Goal: Task Accomplishment & Management: Use online tool/utility

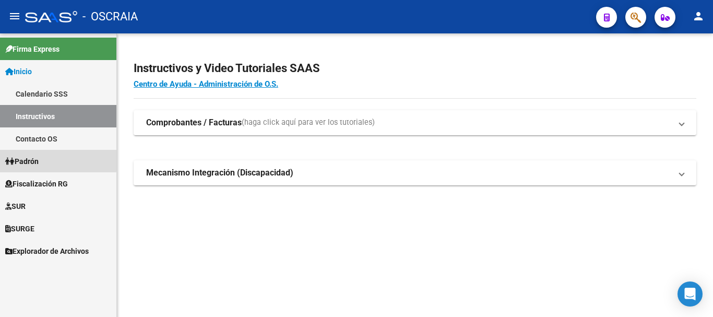
click at [32, 158] on span "Padrón" at bounding box center [21, 160] width 33 height 11
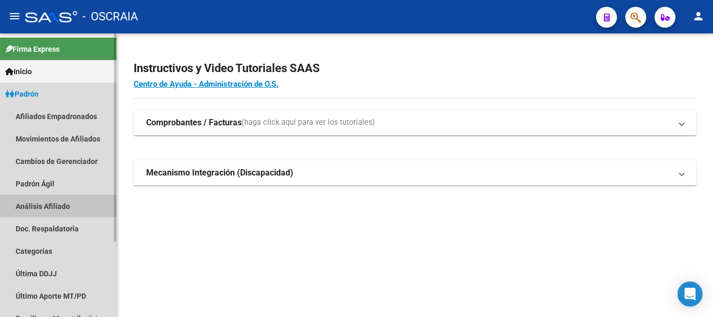
click at [30, 202] on link "Análisis Afiliado" at bounding box center [58, 206] width 116 height 22
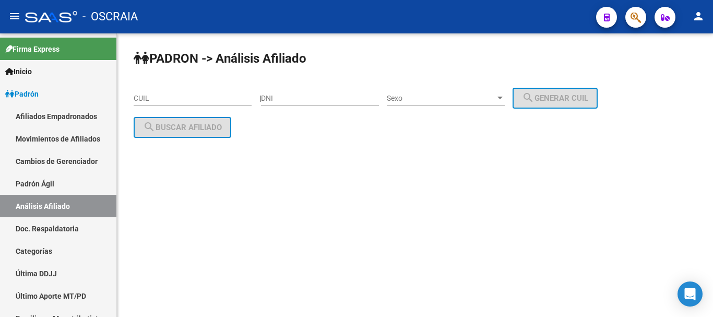
click at [221, 97] on input "CUIL" at bounding box center [193, 98] width 118 height 9
paste input "27-24230101-9"
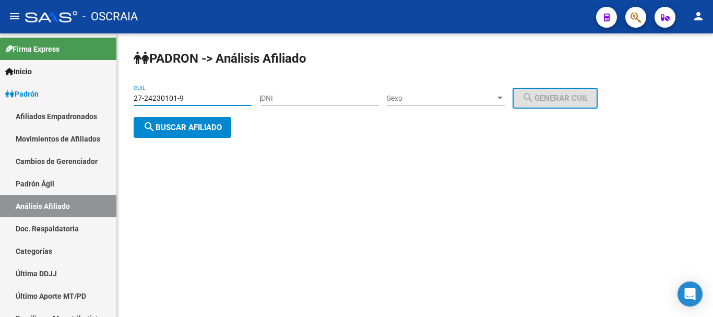
type input "27-24230101-9"
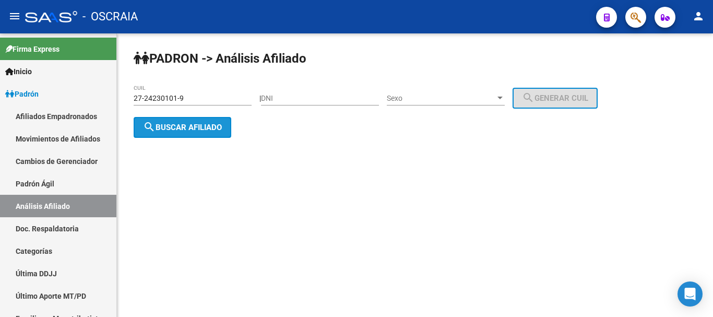
click at [206, 126] on span "search Buscar afiliado" at bounding box center [182, 127] width 79 height 9
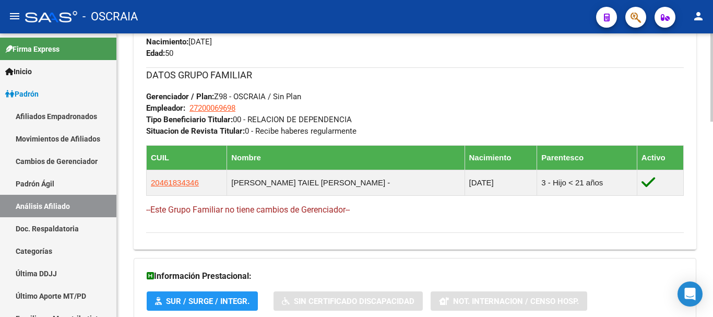
scroll to position [628, 0]
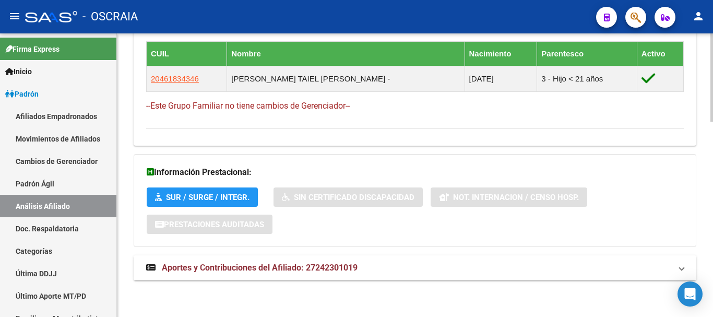
click at [257, 265] on span "Aportes y Contribuciones del Afiliado: 27242301019" at bounding box center [260, 267] width 196 height 10
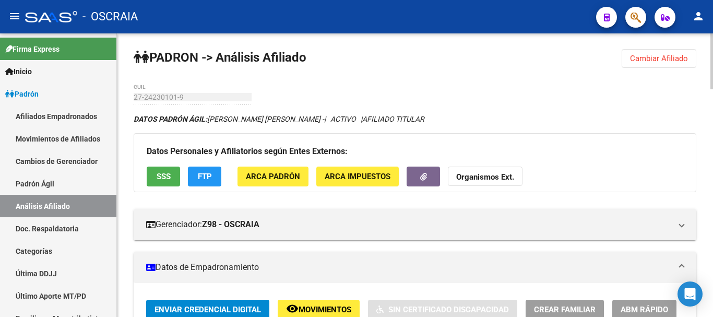
scroll to position [0, 0]
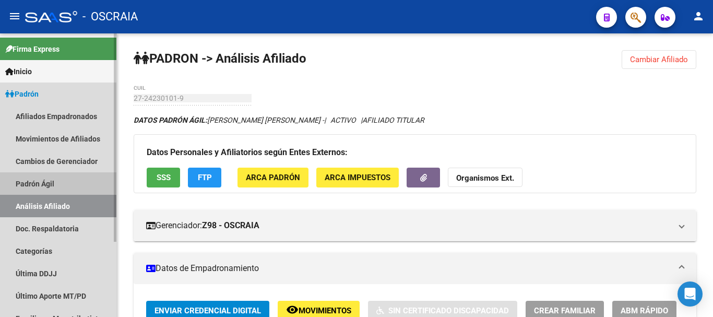
click at [35, 175] on link "Padrón Ágil" at bounding box center [58, 183] width 116 height 22
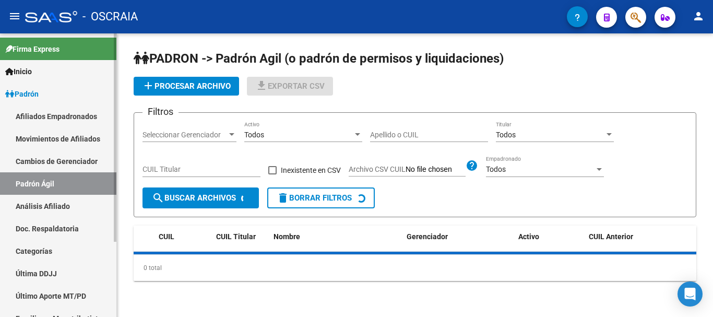
click at [46, 207] on link "Análisis Afiliado" at bounding box center [58, 206] width 116 height 22
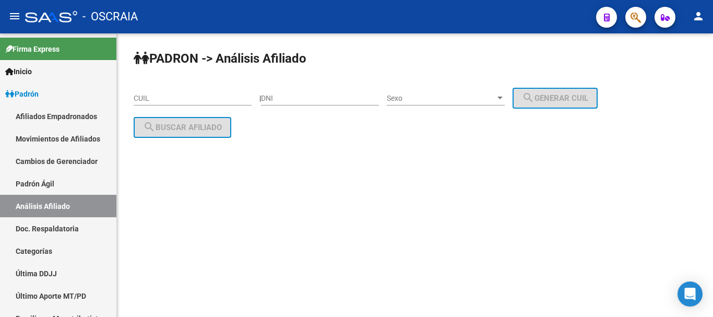
click at [183, 94] on input "CUIL" at bounding box center [193, 98] width 118 height 9
paste input "20-03894221-2"
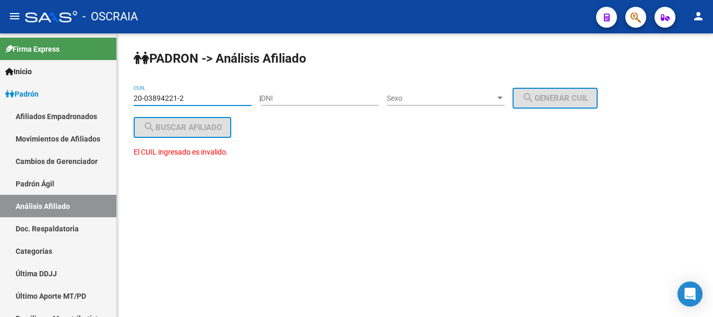
click at [192, 100] on input "20-03894221-2" at bounding box center [193, 98] width 118 height 9
drag, startPoint x: 485, startPoint y: 140, endPoint x: 360, endPoint y: 143, distance: 125.8
click at [474, 142] on div "[PERSON_NAME] -> Análisis Afiliado 20-03894221-5 CUIL | DNI Sexo Sexo search Ge…" at bounding box center [415, 113] width 596 height 161
click at [206, 99] on input "20-03894221-5" at bounding box center [193, 98] width 118 height 9
type input "2"
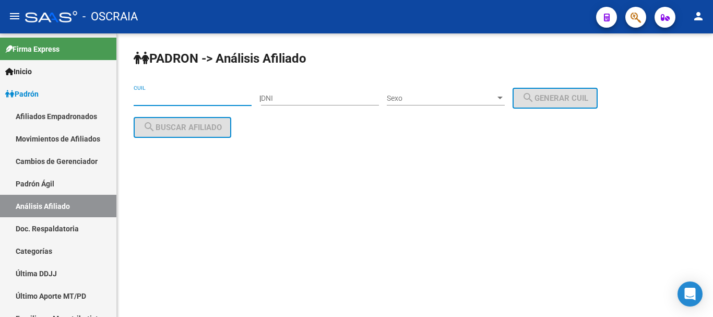
click at [350, 100] on input "DNI" at bounding box center [320, 98] width 118 height 9
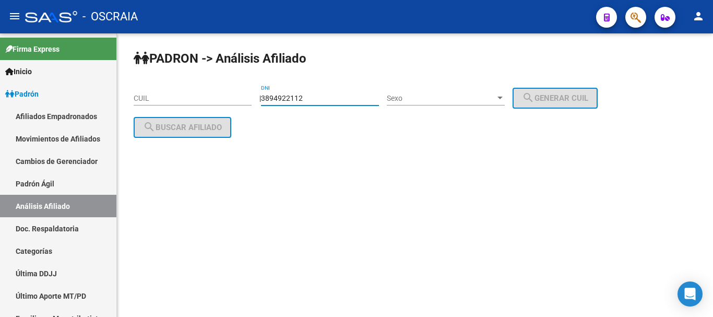
drag, startPoint x: 406, startPoint y: 146, endPoint x: 436, endPoint y: 135, distance: 31.0
click at [409, 146] on div "[PERSON_NAME] -> Análisis Afiliado CUIL | 3894922112 DNI Sexo Sexo search Gener…" at bounding box center [415, 102] width 596 height 138
click at [502, 99] on div at bounding box center [499, 98] width 5 height 3
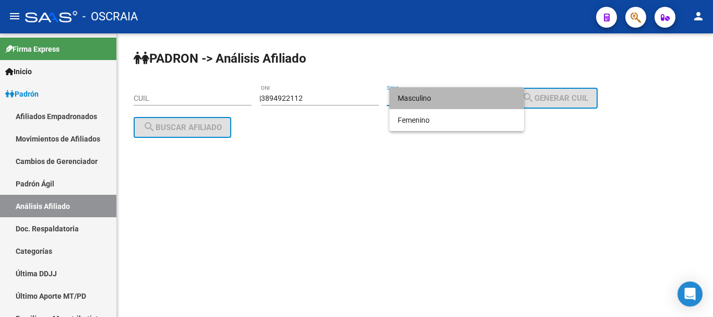
click at [494, 97] on span "Masculino" at bounding box center [457, 98] width 118 height 22
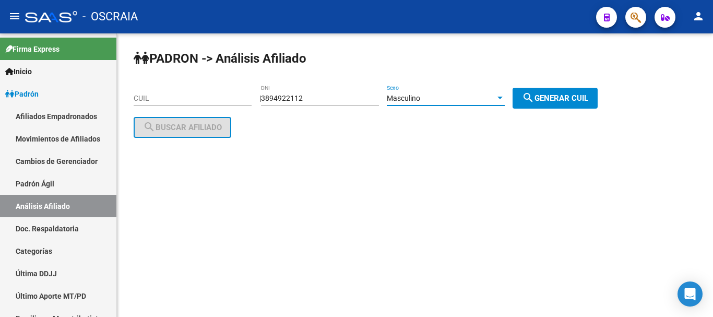
click at [534, 92] on mat-icon "search" at bounding box center [528, 97] width 13 height 13
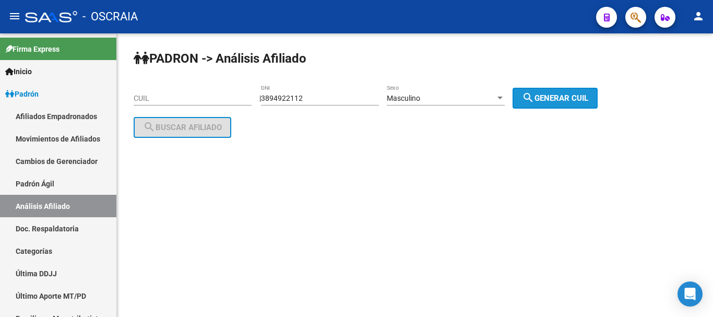
click at [587, 102] on button "search Generar CUIL" at bounding box center [554, 98] width 85 height 21
click at [308, 98] on input "3894922112" at bounding box center [320, 98] width 118 height 9
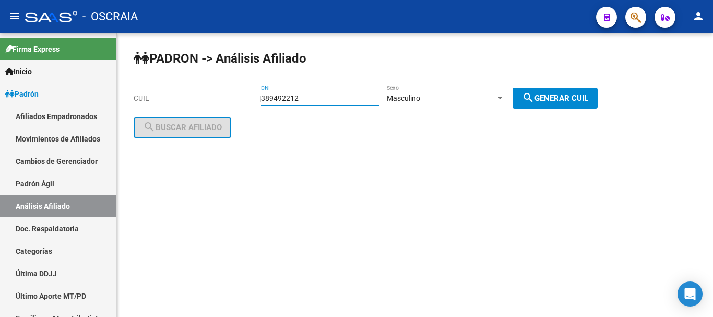
click at [556, 93] on span "search Generar CUIL" at bounding box center [555, 97] width 66 height 9
click at [368, 91] on div "389492212 DNI" at bounding box center [320, 95] width 118 height 21
click at [376, 98] on input "389492212" at bounding box center [320, 98] width 118 height 9
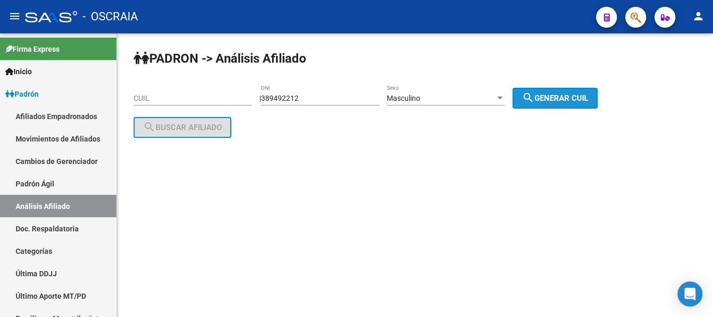
click at [548, 100] on span "search Generar CUIL" at bounding box center [555, 97] width 66 height 9
click at [555, 97] on span "search Generar CUIL" at bounding box center [555, 97] width 66 height 9
click at [339, 90] on div "389492212 DNI" at bounding box center [320, 95] width 118 height 21
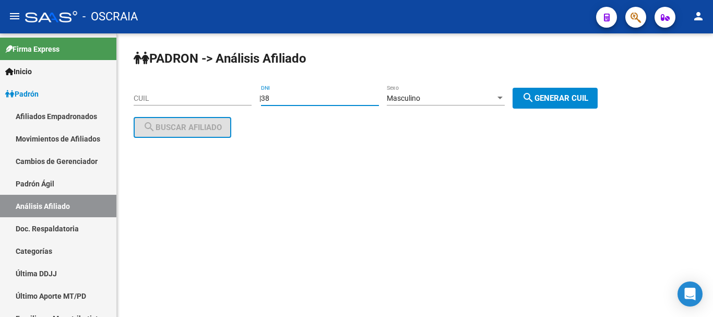
type input "3"
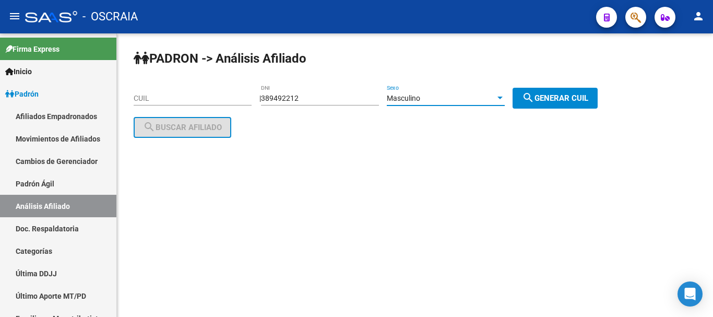
click at [495, 101] on div "Masculino" at bounding box center [441, 98] width 109 height 9
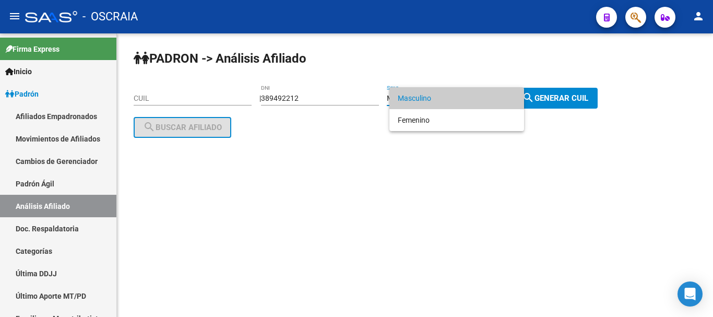
click at [505, 102] on span "Masculino" at bounding box center [457, 98] width 118 height 22
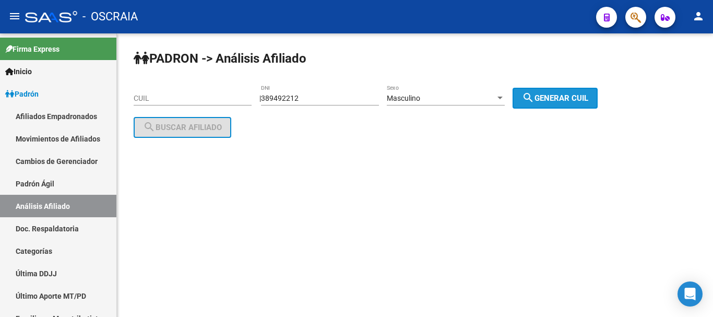
click at [534, 97] on mat-icon "search" at bounding box center [528, 97] width 13 height 13
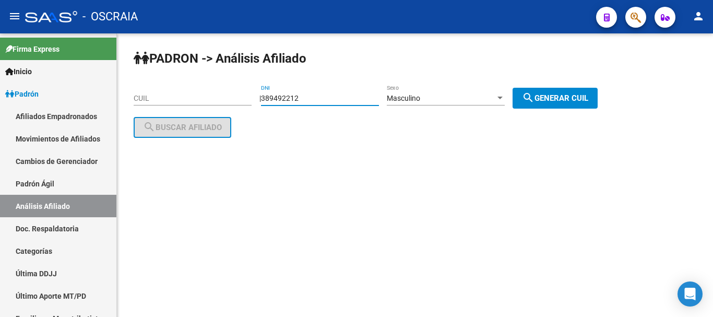
click at [338, 95] on input "389492212" at bounding box center [320, 98] width 118 height 9
type input "3"
click at [177, 95] on input "CUIL" at bounding box center [193, 98] width 118 height 9
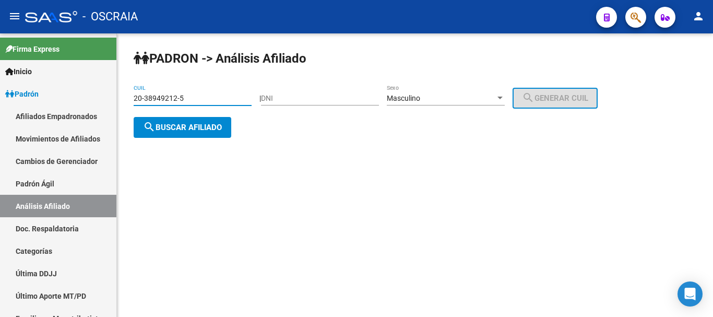
type input "20-38949212-5"
click at [197, 131] on span "search Buscar afiliado" at bounding box center [182, 127] width 79 height 9
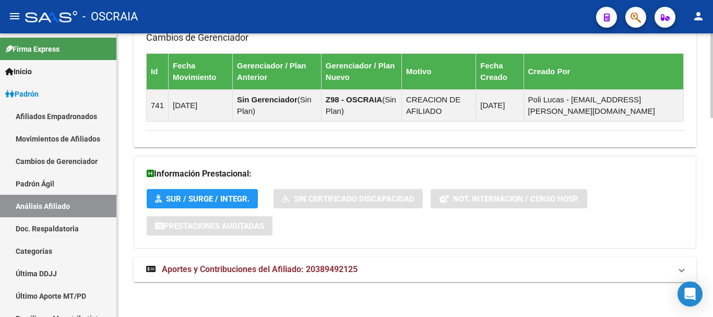
scroll to position [664, 0]
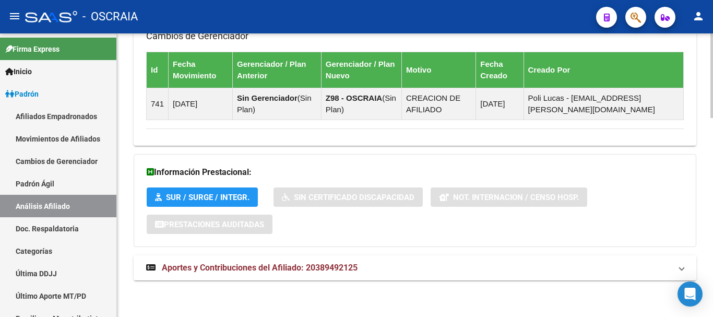
click at [334, 269] on span "Aportes y Contribuciones del Afiliado: 20389492125" at bounding box center [260, 267] width 196 height 10
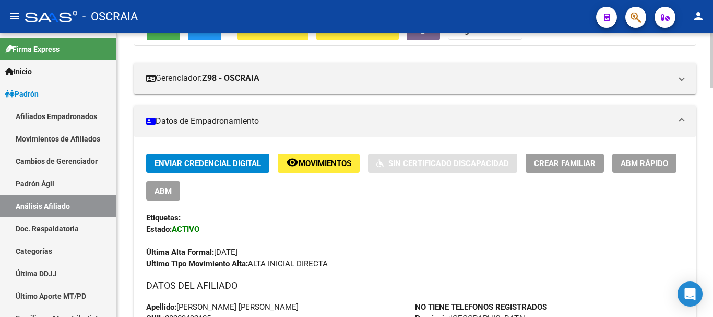
scroll to position [0, 0]
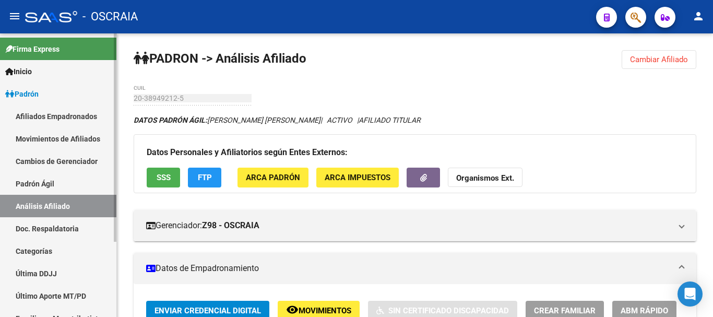
click at [38, 178] on link "Padrón Ágil" at bounding box center [58, 183] width 116 height 22
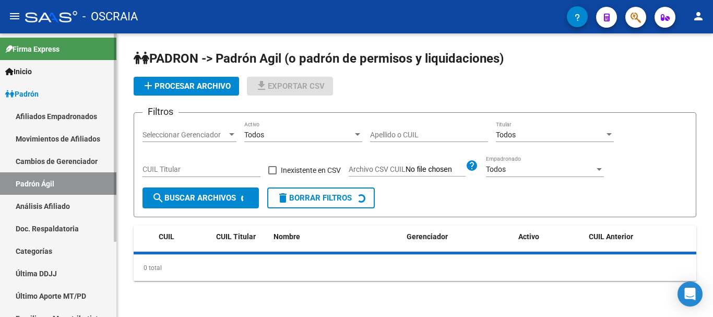
click at [41, 206] on link "Análisis Afiliado" at bounding box center [58, 206] width 116 height 22
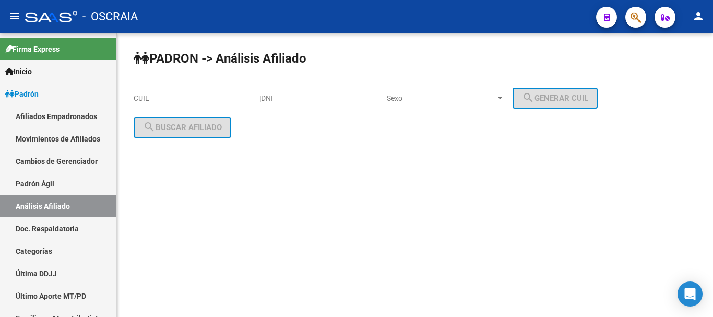
drag, startPoint x: 318, startPoint y: 89, endPoint x: 318, endPoint y: 98, distance: 9.4
click at [318, 98] on div "DNI" at bounding box center [320, 95] width 118 height 21
click at [318, 98] on input "DNI" at bounding box center [320, 98] width 118 height 9
paste input "20247672258"
click at [502, 97] on div at bounding box center [499, 98] width 5 height 3
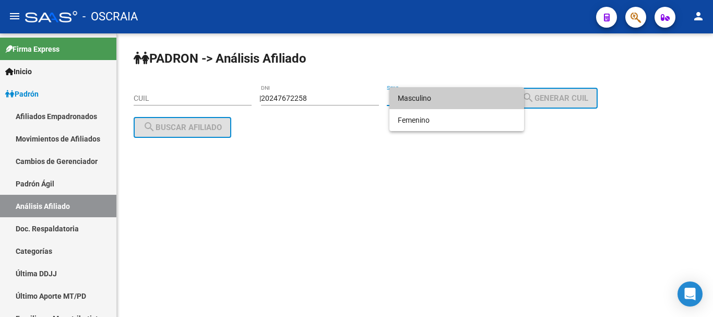
click at [462, 104] on span "Masculino" at bounding box center [457, 98] width 118 height 22
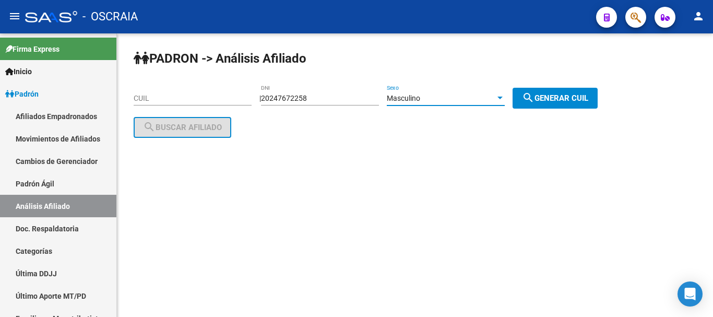
click at [556, 93] on span "search Generar CUIL" at bounding box center [555, 97] width 66 height 9
click at [572, 98] on span "search Generar CUIL" at bounding box center [555, 97] width 66 height 9
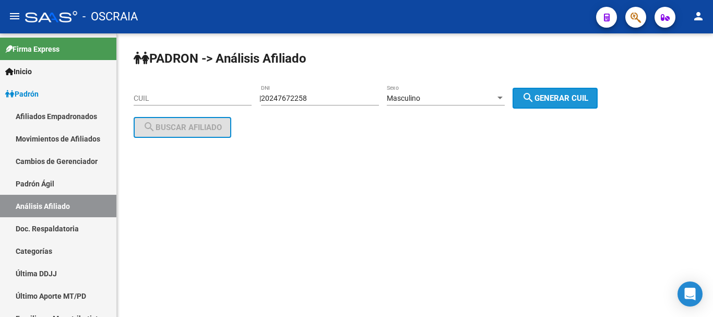
click at [584, 97] on span "search Generar CUIL" at bounding box center [555, 97] width 66 height 9
click at [289, 100] on input "20247672258" at bounding box center [320, 98] width 118 height 9
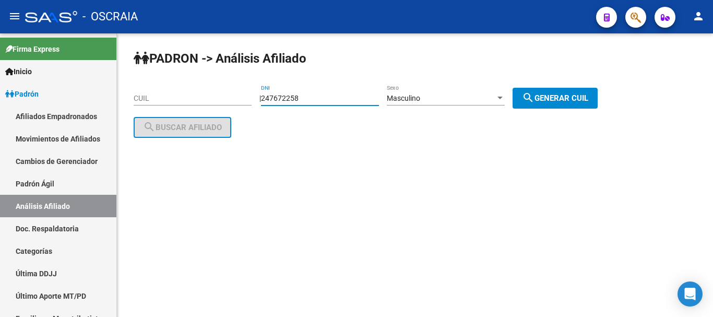
click at [322, 102] on input "247672258" at bounding box center [320, 98] width 118 height 9
type input "24767225"
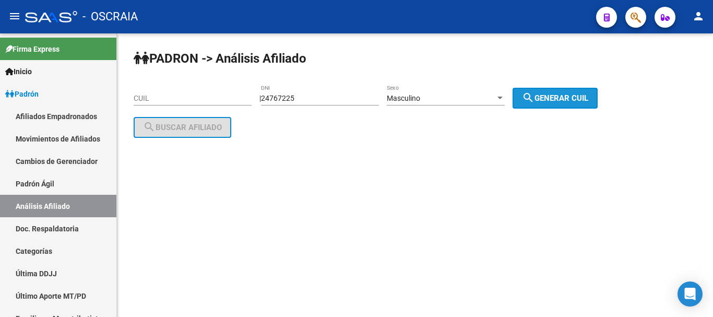
click at [588, 102] on span "search Generar CUIL" at bounding box center [555, 97] width 66 height 9
type input "20-24767225-8"
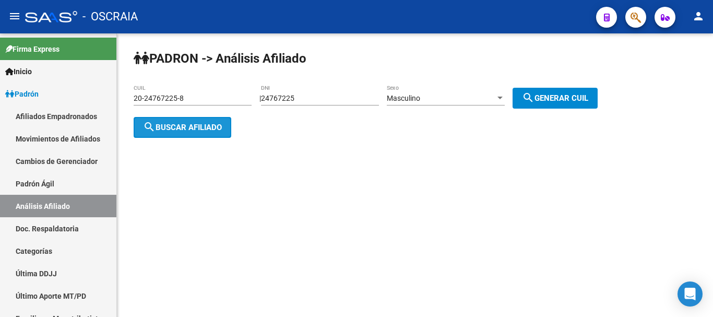
click at [192, 128] on span "search Buscar afiliado" at bounding box center [182, 127] width 79 height 9
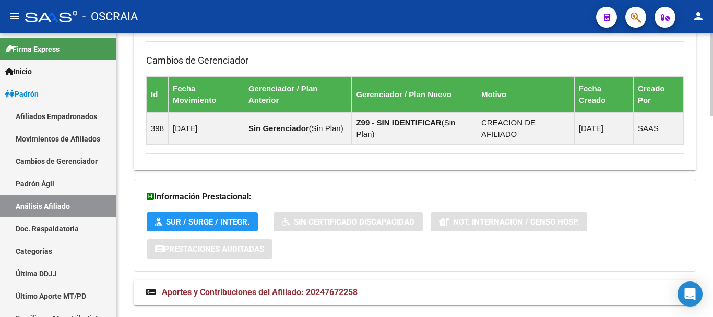
scroll to position [688, 0]
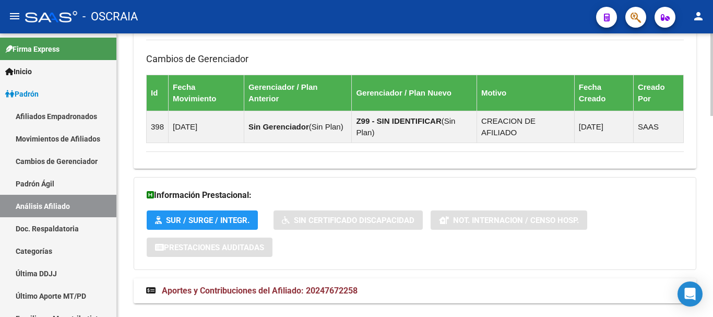
click at [289, 285] on span "Aportes y Contribuciones del Afiliado: 20247672258" at bounding box center [260, 290] width 196 height 10
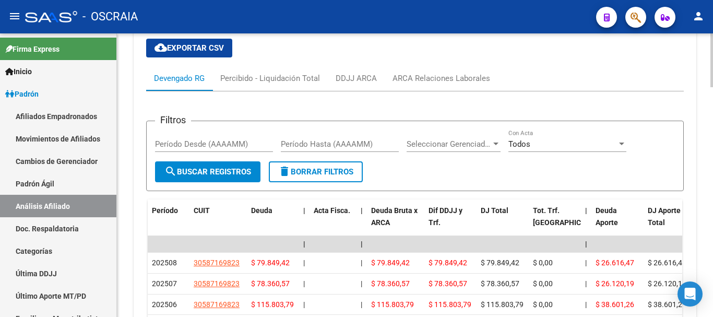
scroll to position [1001, 0]
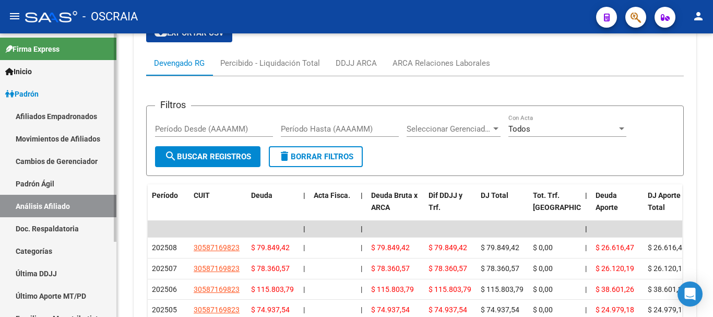
click at [47, 186] on link "Padrón Ágil" at bounding box center [58, 183] width 116 height 22
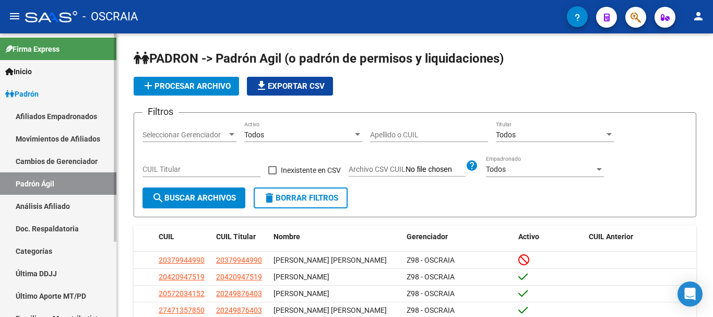
click at [52, 205] on link "Análisis Afiliado" at bounding box center [58, 206] width 116 height 22
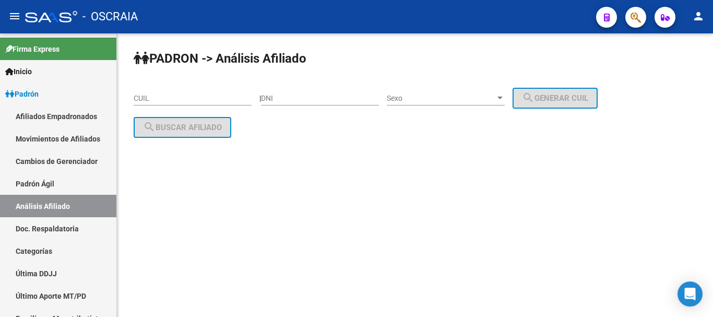
drag, startPoint x: 179, startPoint y: 88, endPoint x: 175, endPoint y: 99, distance: 11.2
click at [179, 91] on div "CUIL" at bounding box center [193, 95] width 118 height 21
paste input "27-41195259-8"
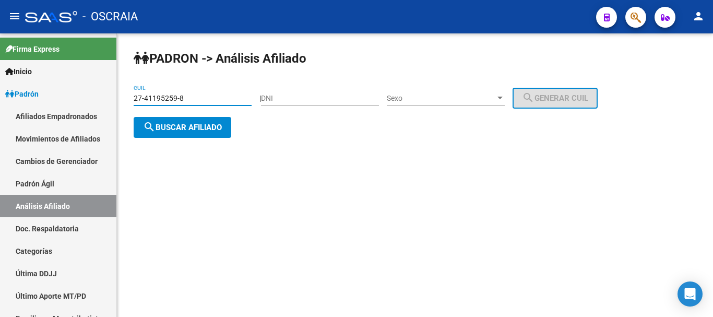
type input "27-41195259-8"
click at [216, 125] on span "search Buscar afiliado" at bounding box center [182, 127] width 79 height 9
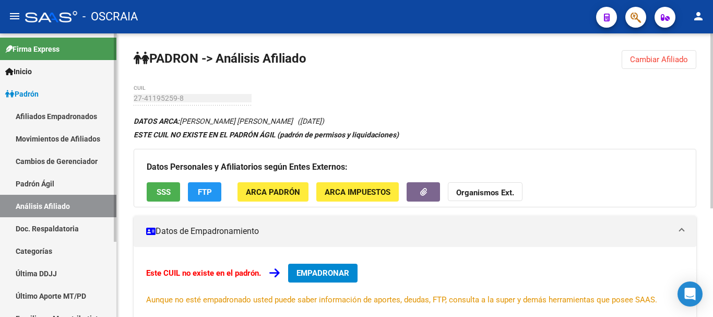
click at [51, 181] on link "Padrón Ágil" at bounding box center [58, 183] width 116 height 22
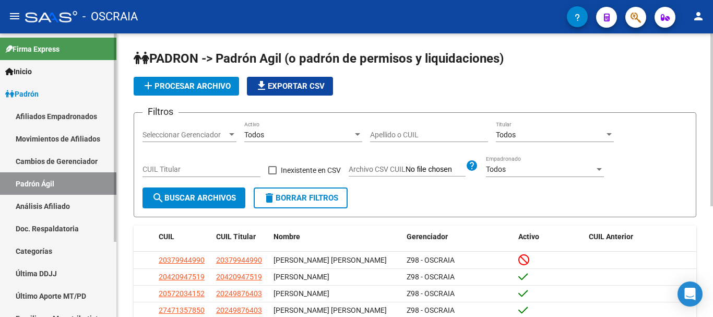
click at [59, 207] on link "Análisis Afiliado" at bounding box center [58, 206] width 116 height 22
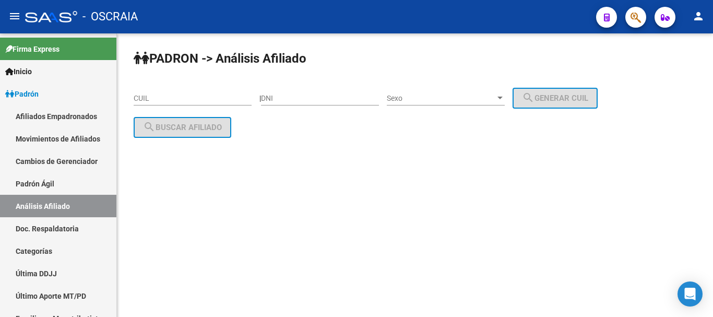
click at [305, 98] on input "DNI" at bounding box center [320, 98] width 118 height 9
type input "41195259"
click at [505, 96] on div at bounding box center [499, 98] width 9 height 8
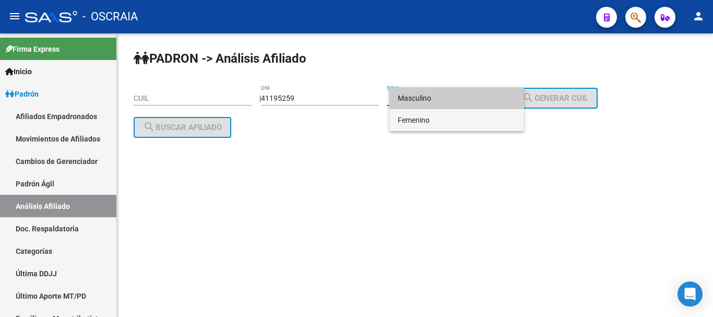
click at [494, 123] on span "Femenino" at bounding box center [457, 120] width 118 height 22
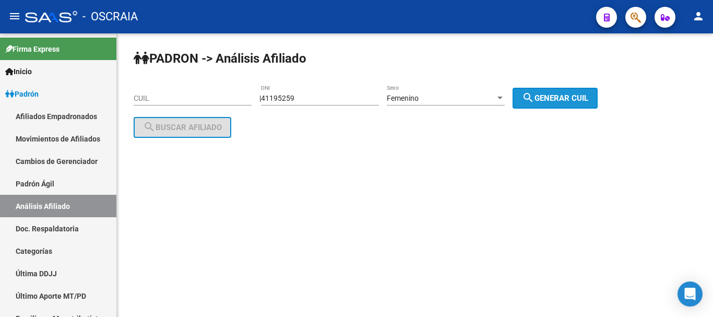
click at [565, 95] on span "search Generar CUIL" at bounding box center [555, 97] width 66 height 9
type input "27-41195259-8"
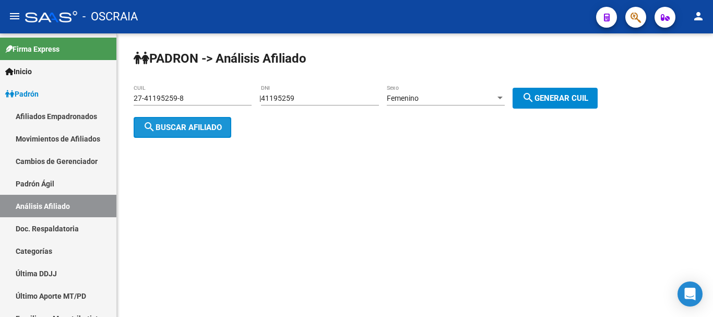
click at [187, 125] on span "search Buscar afiliado" at bounding box center [182, 127] width 79 height 9
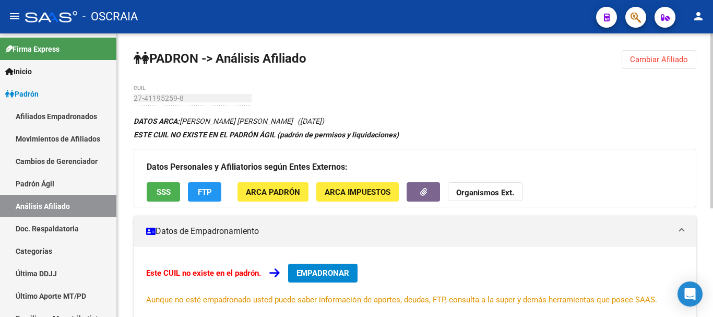
scroll to position [52, 0]
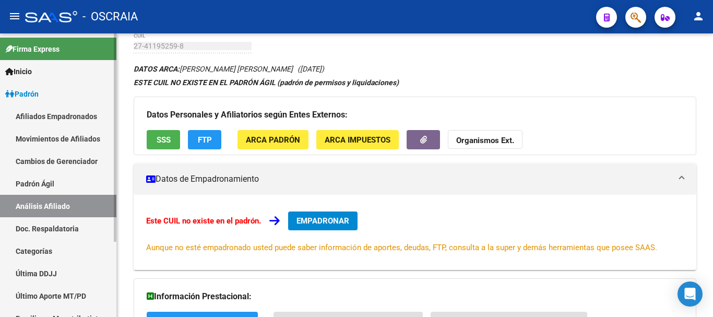
click at [41, 182] on link "Padrón Ágil" at bounding box center [58, 183] width 116 height 22
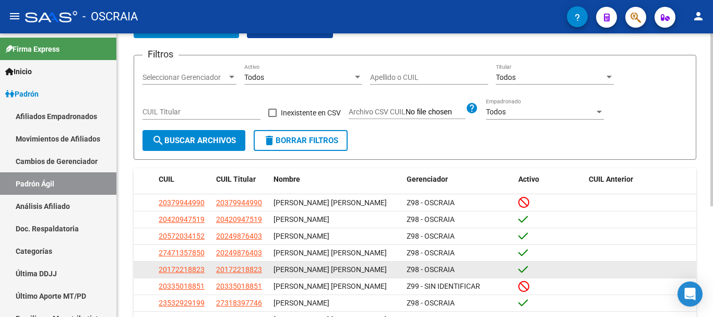
scroll to position [181, 0]
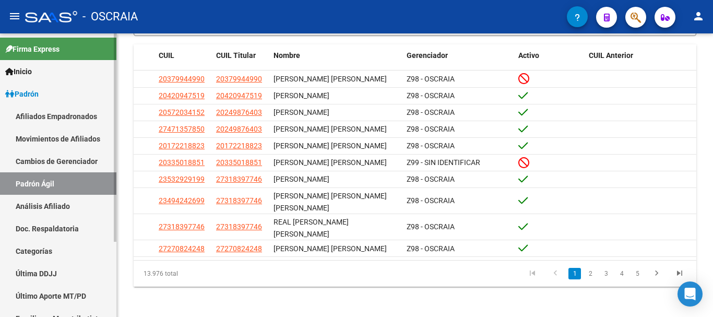
click at [63, 198] on link "Análisis Afiliado" at bounding box center [58, 206] width 116 height 22
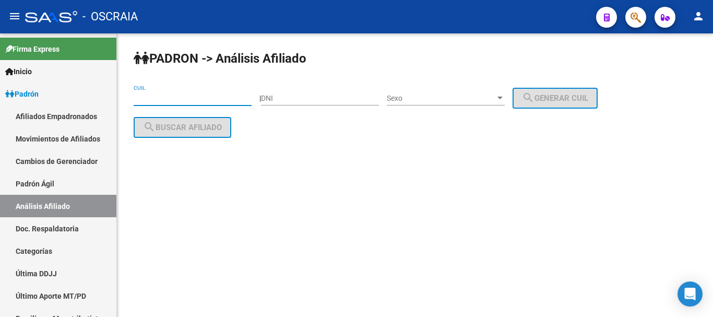
click at [164, 98] on input "CUIL" at bounding box center [193, 98] width 118 height 9
paste input "27-43895253-0"
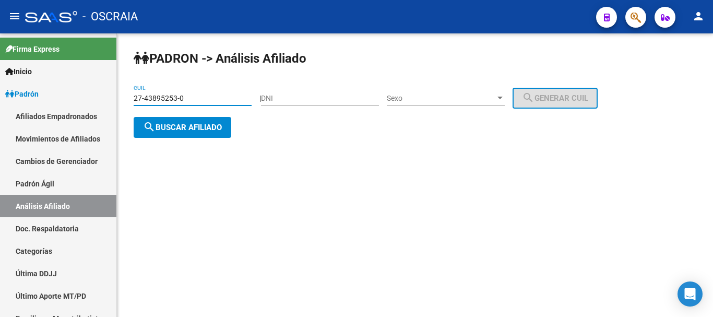
type input "27-43895253-0"
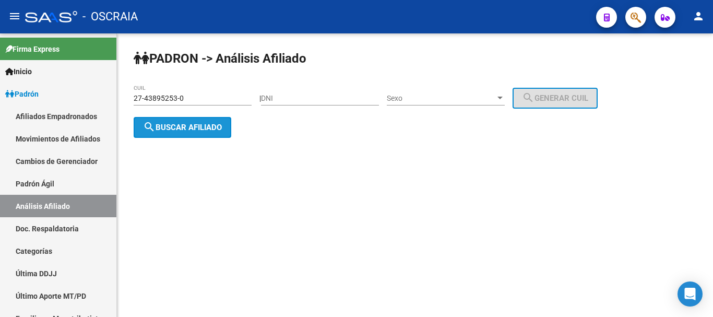
click at [176, 130] on span "search Buscar afiliado" at bounding box center [182, 127] width 79 height 9
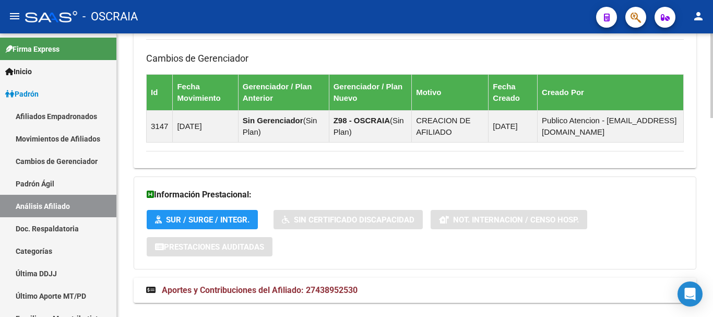
scroll to position [664, 0]
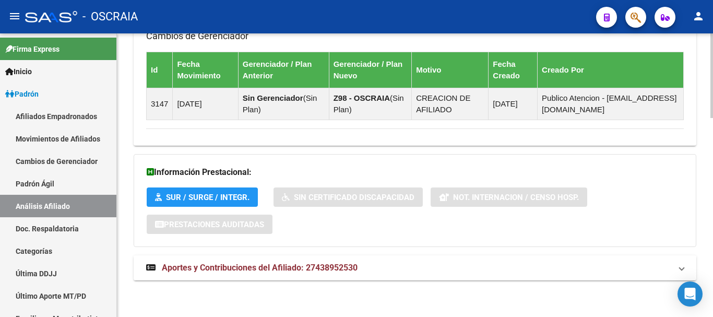
click at [341, 265] on span "Aportes y Contribuciones del Afiliado: 27438952530" at bounding box center [260, 267] width 196 height 10
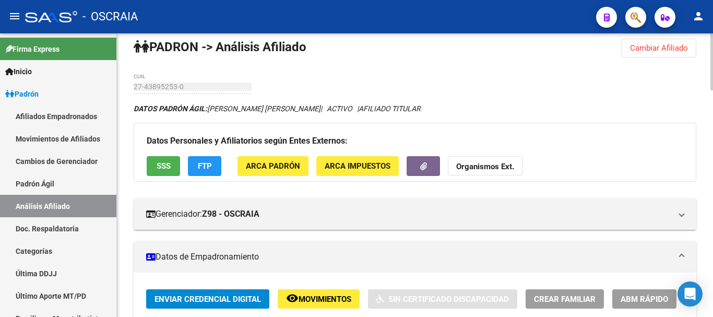
scroll to position [0, 0]
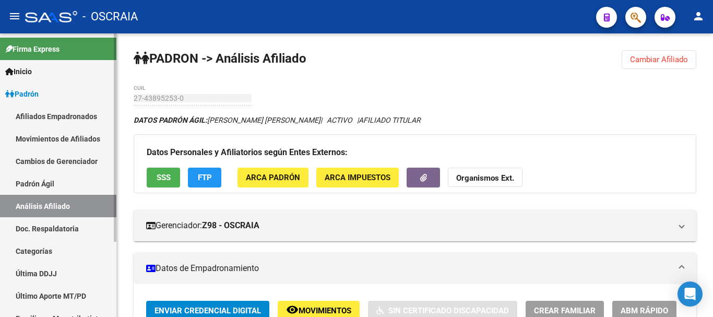
click at [49, 177] on link "Padrón Ágil" at bounding box center [58, 183] width 116 height 22
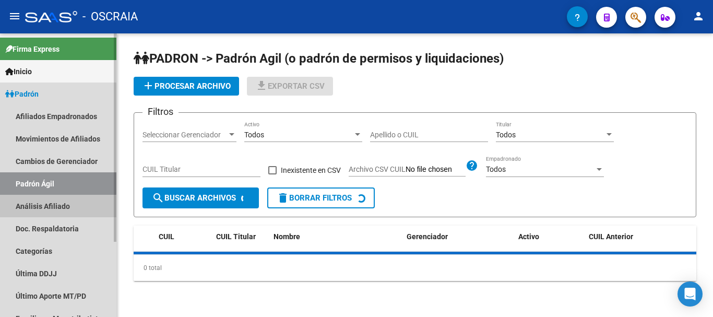
click at [51, 207] on link "Análisis Afiliado" at bounding box center [58, 206] width 116 height 22
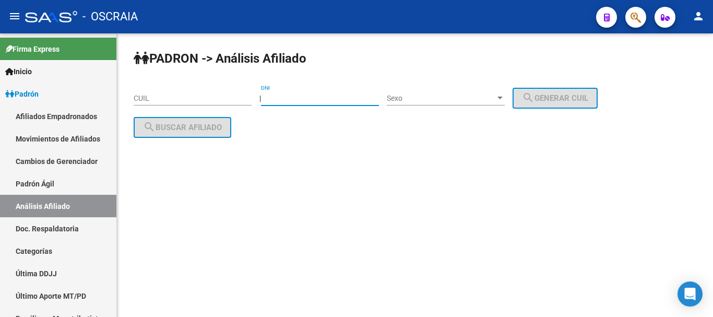
click at [331, 98] on input "DNI" at bounding box center [320, 98] width 118 height 9
type input "42825345"
click at [502, 97] on div at bounding box center [499, 98] width 5 height 3
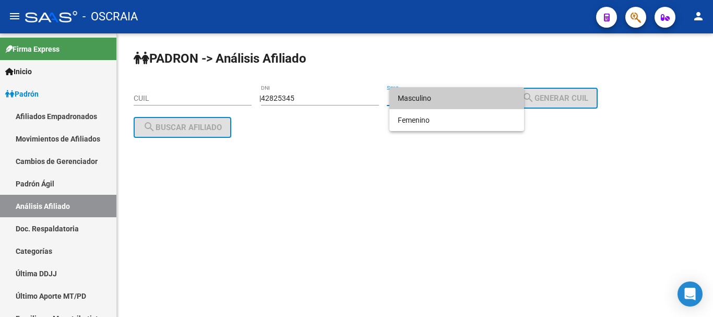
click at [485, 98] on span "Masculino" at bounding box center [457, 98] width 118 height 22
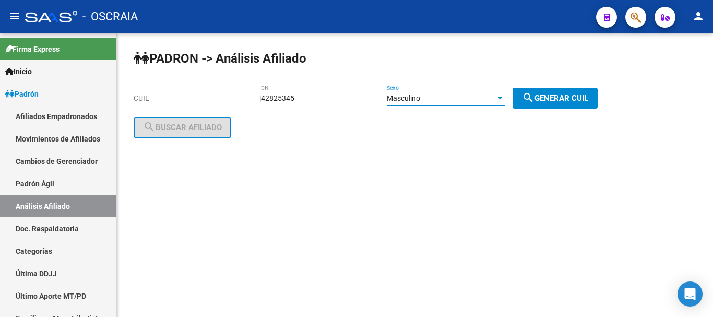
click at [534, 100] on mat-icon "search" at bounding box center [528, 97] width 13 height 13
type input "20-42825345-1"
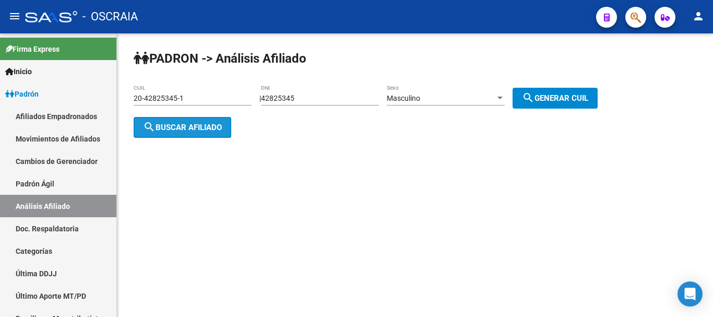
click at [217, 127] on span "search Buscar afiliado" at bounding box center [182, 127] width 79 height 9
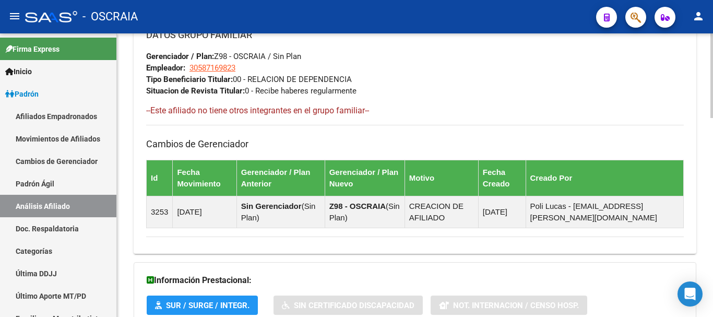
scroll to position [664, 0]
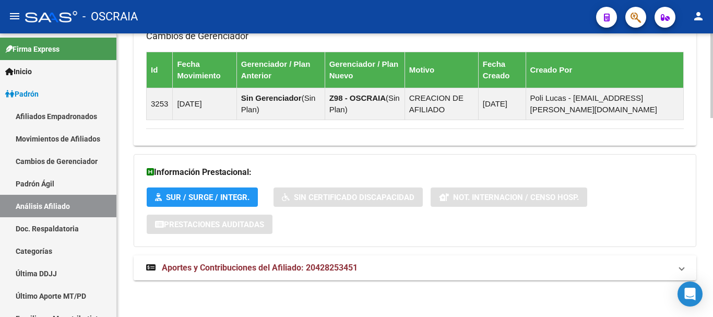
click at [354, 267] on span "Aportes y Contribuciones del Afiliado: 20428253451" at bounding box center [260, 267] width 196 height 10
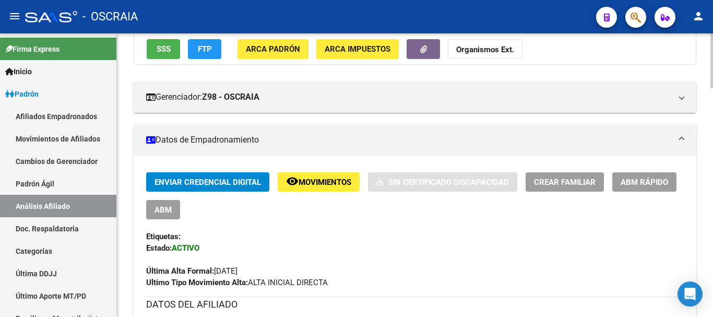
scroll to position [157, 0]
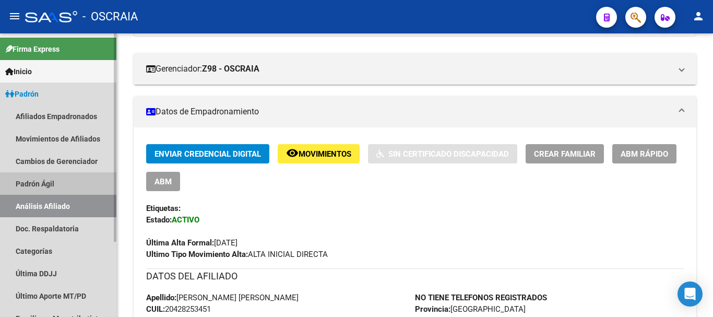
click at [45, 180] on link "Padrón Ágil" at bounding box center [58, 183] width 116 height 22
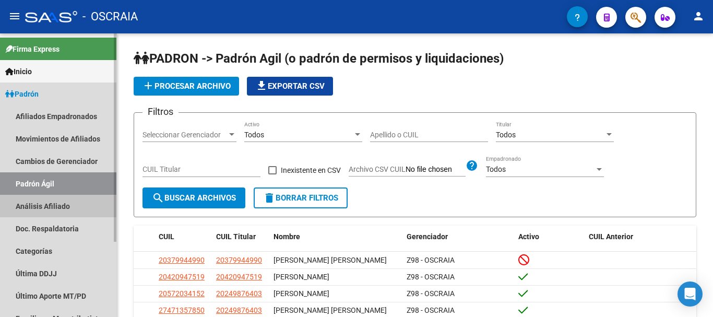
click at [53, 205] on link "Análisis Afiliado" at bounding box center [58, 206] width 116 height 22
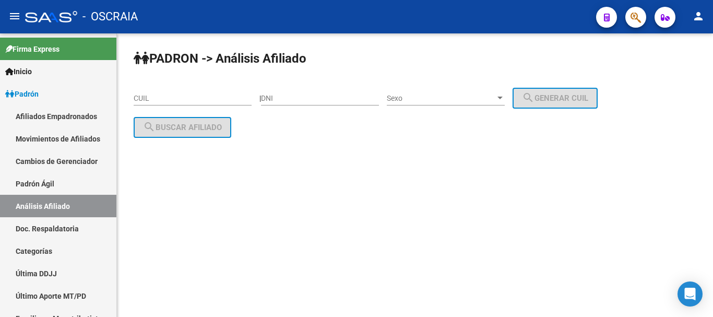
click at [345, 94] on input "DNI" at bounding box center [320, 98] width 118 height 9
type input "42463109"
click at [418, 101] on span "Sexo" at bounding box center [441, 98] width 109 height 9
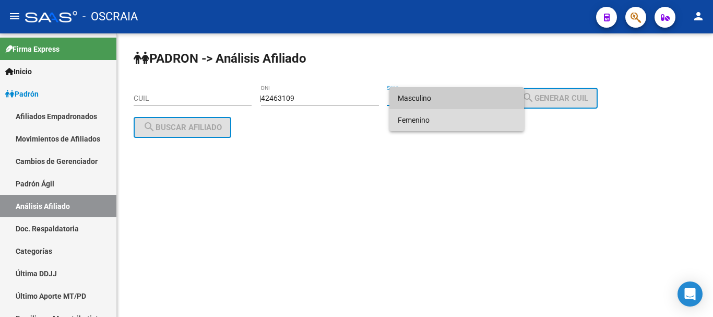
click at [414, 116] on span "Femenino" at bounding box center [457, 120] width 118 height 22
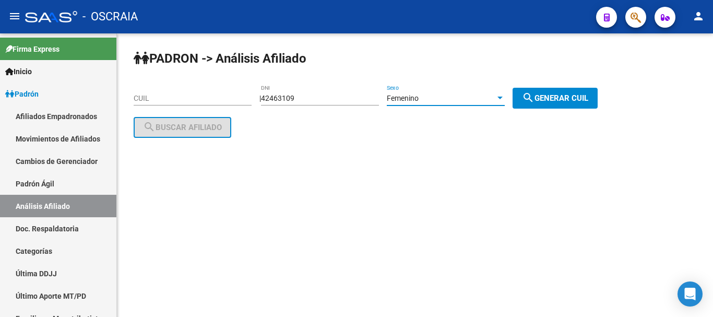
click at [553, 100] on span "search Generar CUIL" at bounding box center [555, 97] width 66 height 9
type input "23-42463109-4"
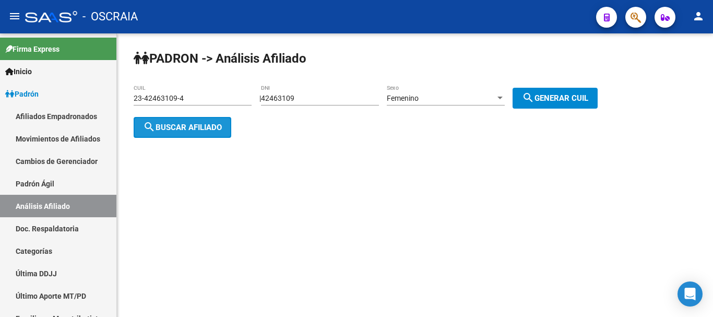
click at [201, 125] on span "search Buscar afiliado" at bounding box center [182, 127] width 79 height 9
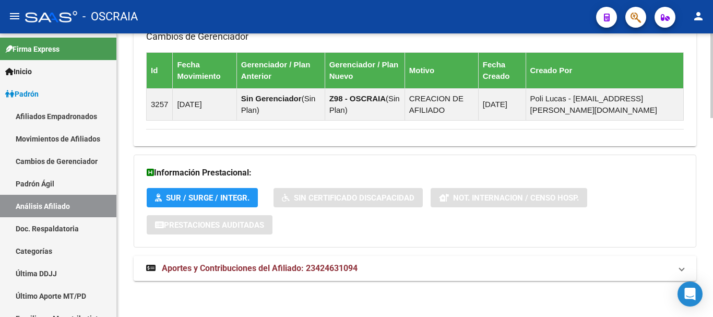
scroll to position [664, 0]
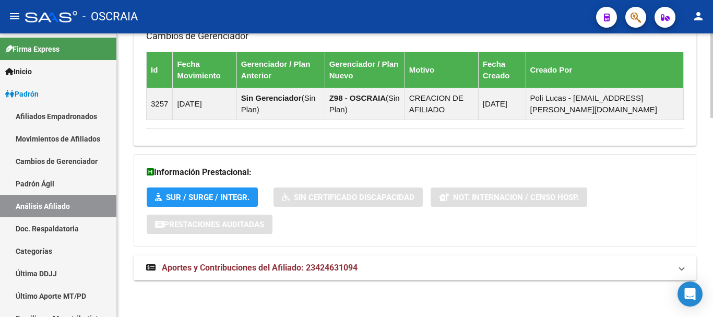
click at [294, 265] on span "Aportes y Contribuciones del Afiliado: 23424631094" at bounding box center [260, 267] width 196 height 10
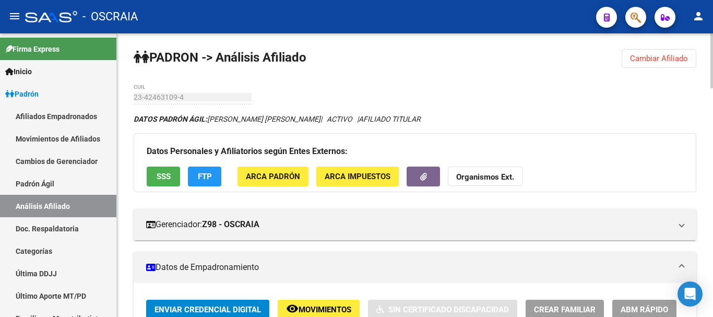
scroll to position [0, 0]
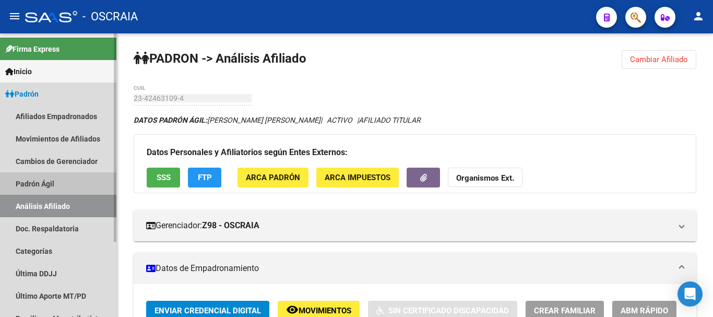
click at [61, 180] on link "Padrón Ágil" at bounding box center [58, 183] width 116 height 22
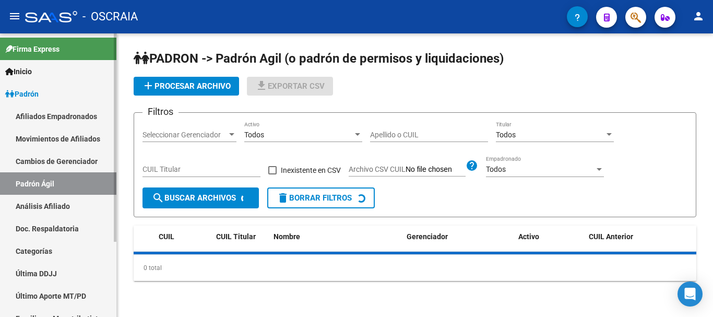
click at [56, 205] on link "Análisis Afiliado" at bounding box center [58, 206] width 116 height 22
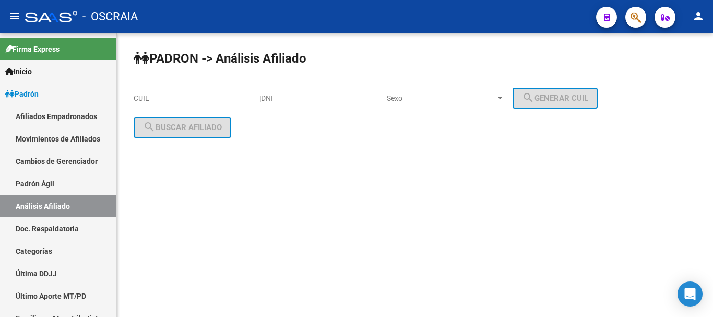
click at [216, 100] on input "CUIL" at bounding box center [193, 98] width 118 height 9
paste input "20-30512978-9"
type input "2"
click at [315, 98] on input "DNI" at bounding box center [320, 98] width 118 height 9
type input "30512979"
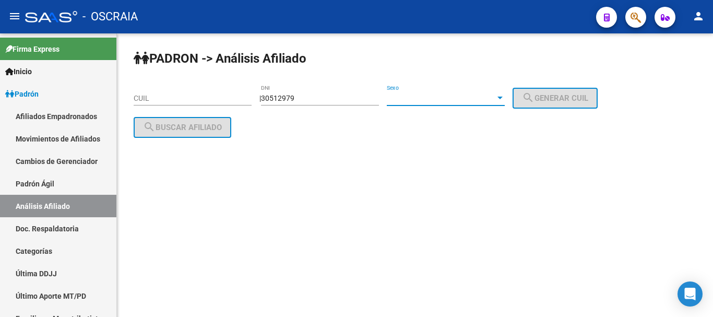
click at [417, 99] on span "Sexo" at bounding box center [441, 98] width 109 height 9
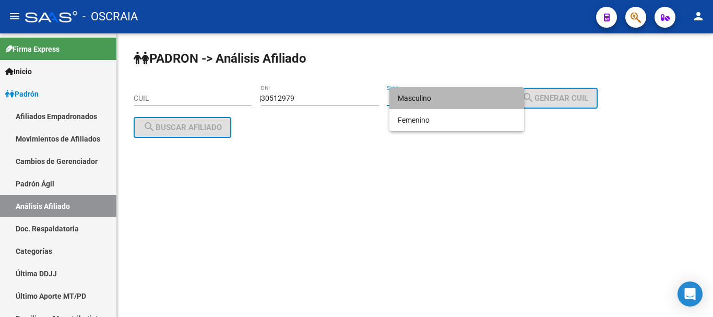
click at [415, 99] on span "Masculino" at bounding box center [457, 98] width 118 height 22
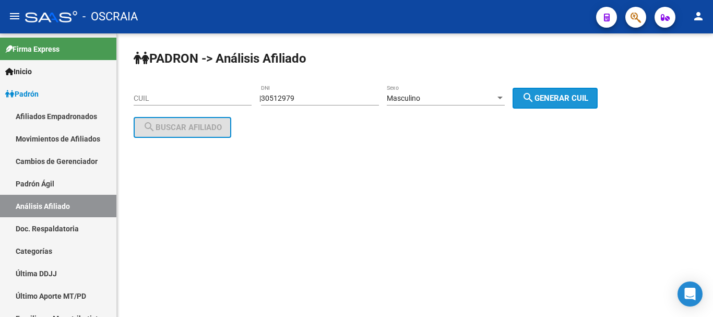
click at [559, 99] on span "search Generar CUIL" at bounding box center [555, 97] width 66 height 9
type input "20-30512979-9"
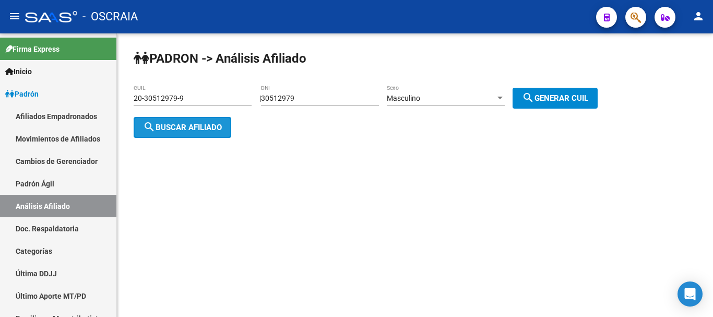
click at [200, 127] on span "search Buscar afiliado" at bounding box center [182, 127] width 79 height 9
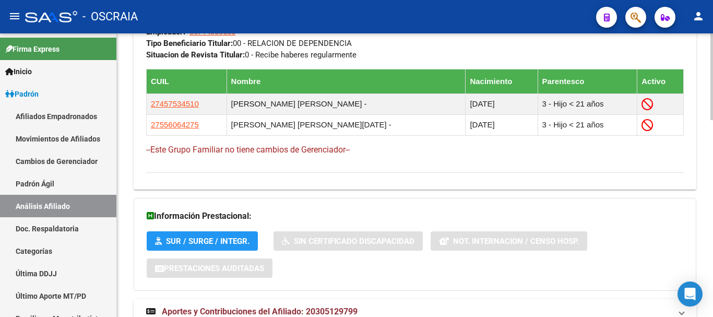
scroll to position [644, 0]
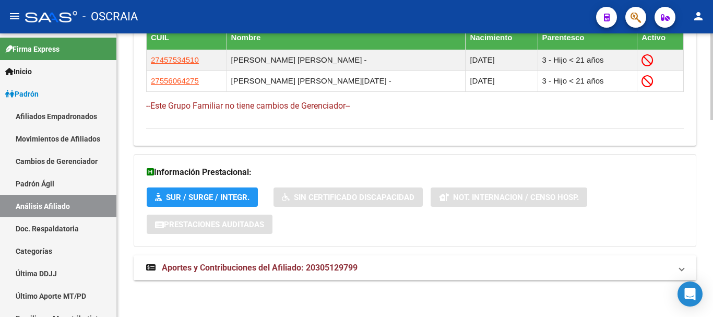
click at [288, 265] on span "Aportes y Contribuciones del Afiliado: 20305129799" at bounding box center [260, 267] width 196 height 10
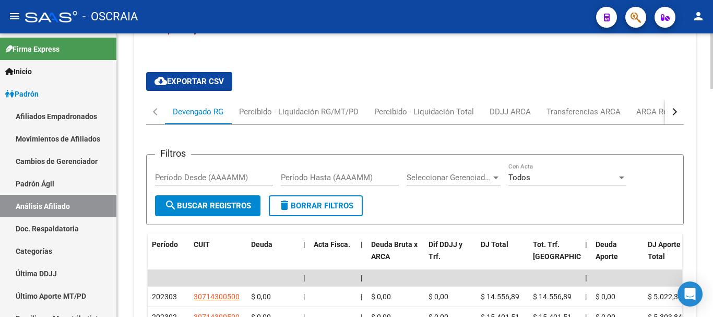
scroll to position [887, 0]
